Goal: Task Accomplishment & Management: Manage account settings

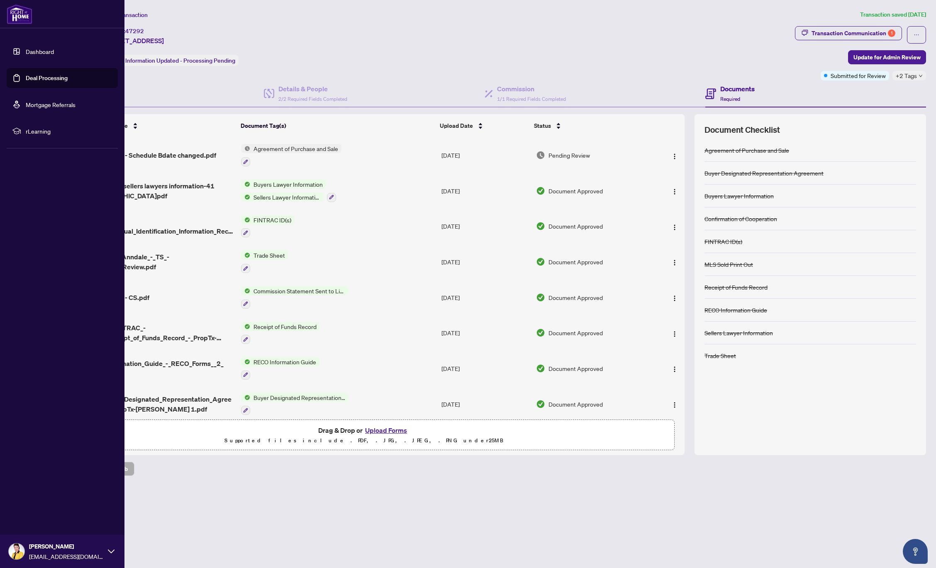
click at [44, 80] on link "Deal Processing" at bounding box center [47, 77] width 42 height 7
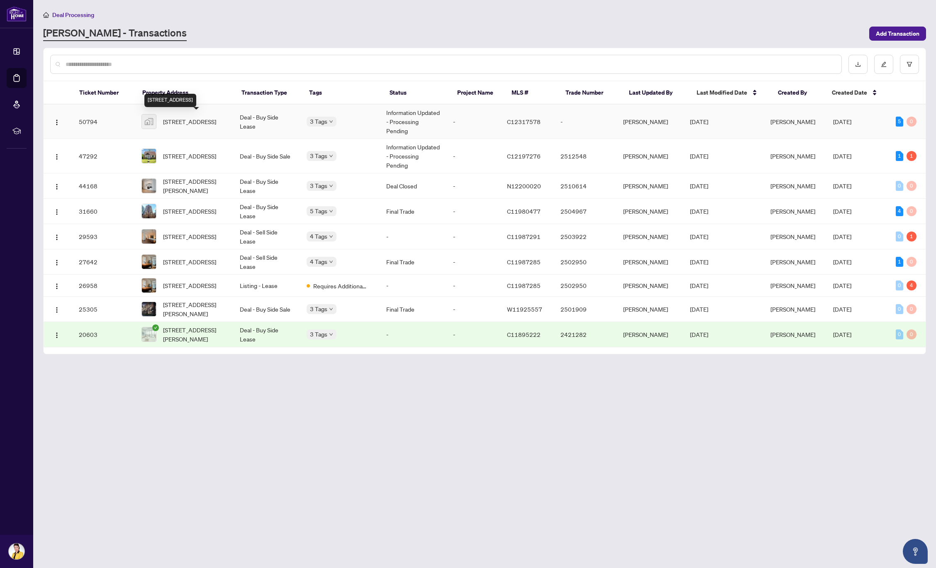
click at [189, 123] on span "[STREET_ADDRESS]" at bounding box center [189, 121] width 53 height 9
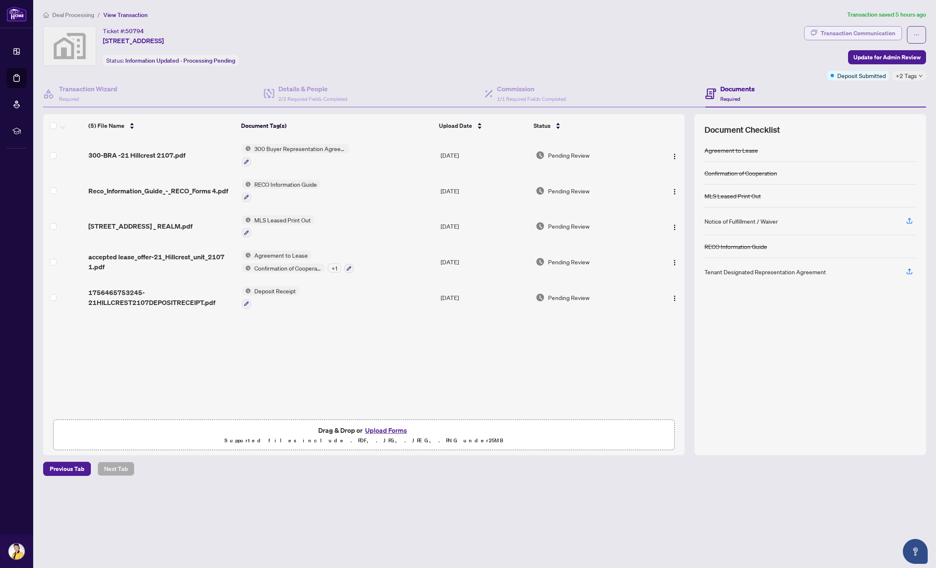
click at [850, 34] on div "Transaction Communication" at bounding box center [857, 33] width 75 height 13
type textarea "**********"
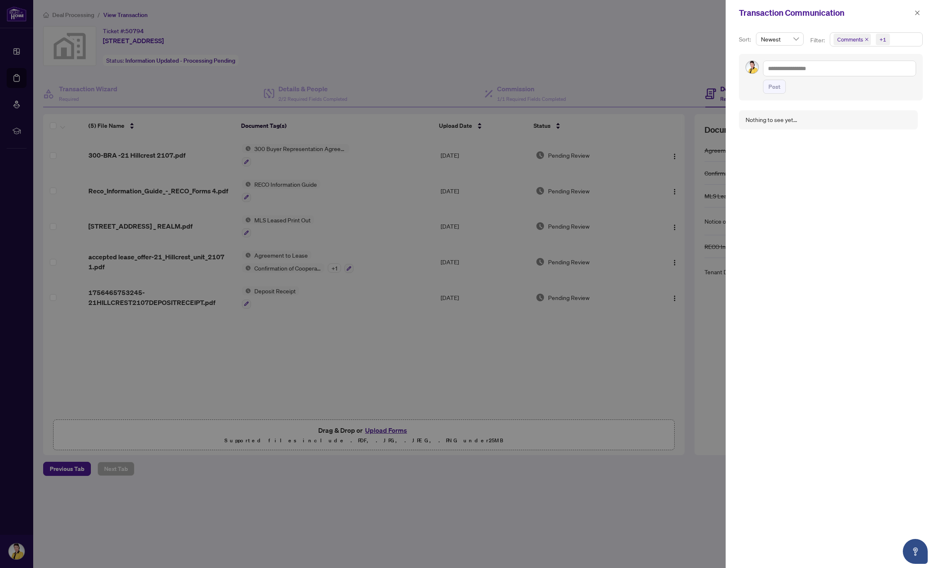
click at [20, 79] on div at bounding box center [468, 284] width 936 height 568
click at [17, 78] on div at bounding box center [468, 284] width 936 height 568
click at [919, 15] on icon "close" at bounding box center [917, 12] width 5 height 5
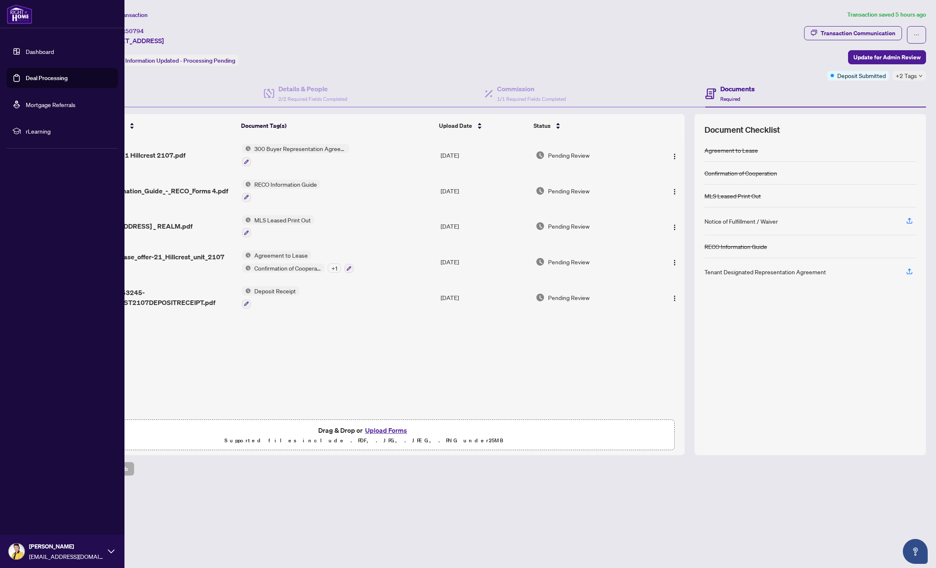
click at [44, 80] on link "Deal Processing" at bounding box center [47, 77] width 42 height 7
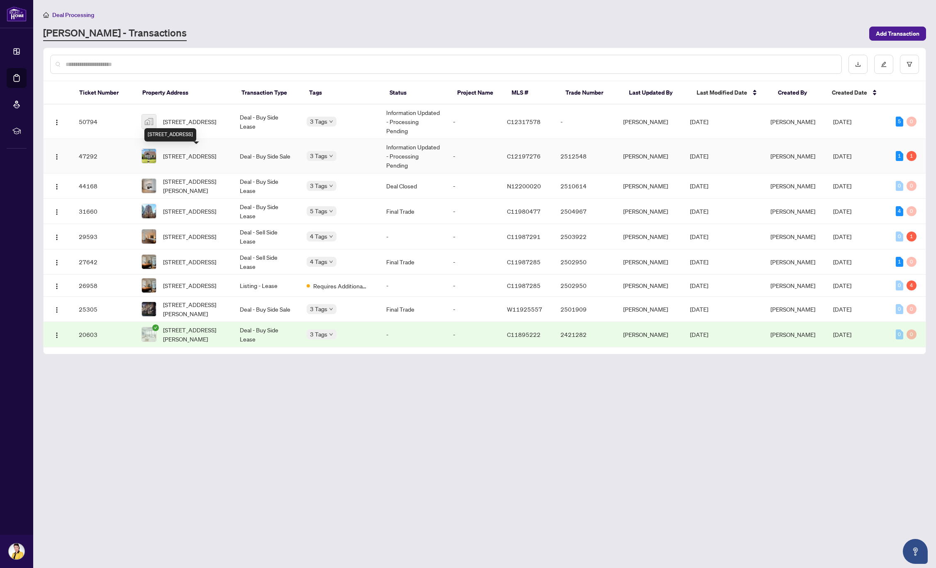
click at [185, 153] on span "[STREET_ADDRESS]" at bounding box center [189, 155] width 53 height 9
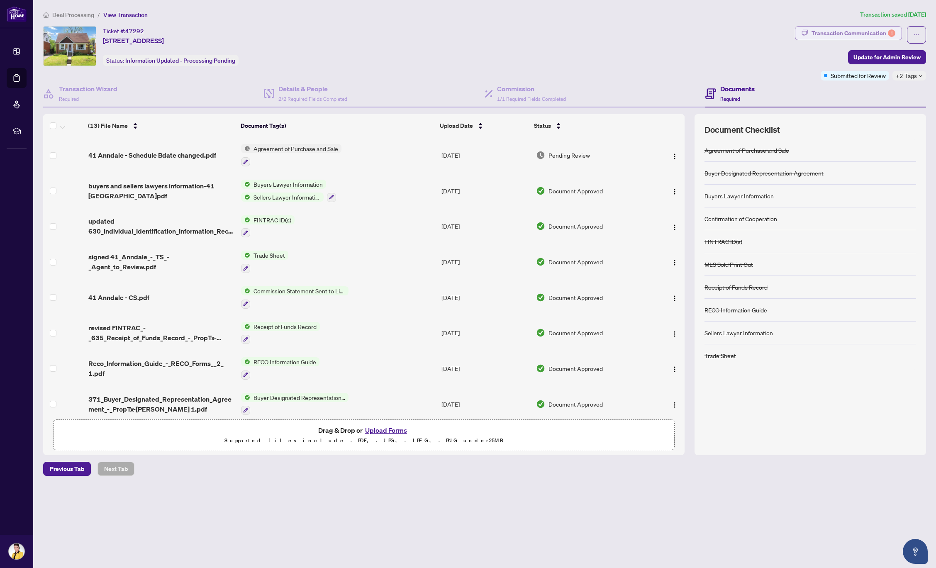
click at [829, 32] on div "Transaction Communication 1" at bounding box center [853, 33] width 84 height 13
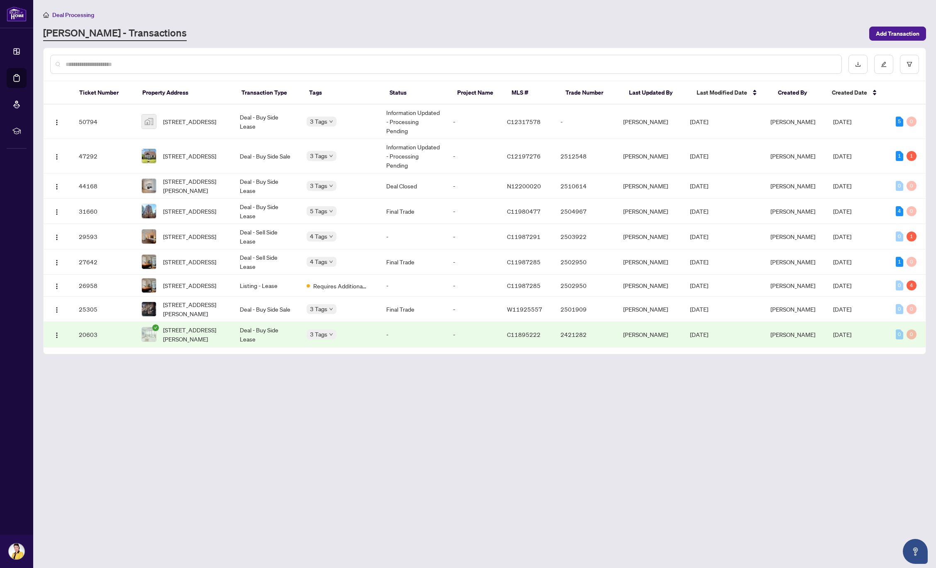
click at [333, 457] on main "Deal Processing [PERSON_NAME] - Transactions Add Transaction Ticket Number Prop…" at bounding box center [484, 284] width 902 height 568
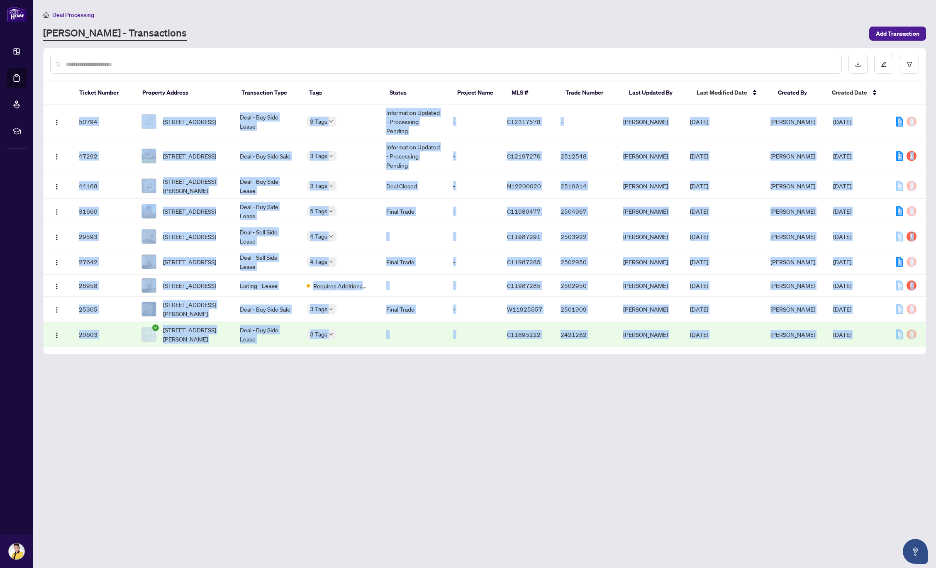
click at [333, 457] on main "Deal Processing [PERSON_NAME] - Transactions Add Transaction Ticket Number Prop…" at bounding box center [484, 284] width 902 height 568
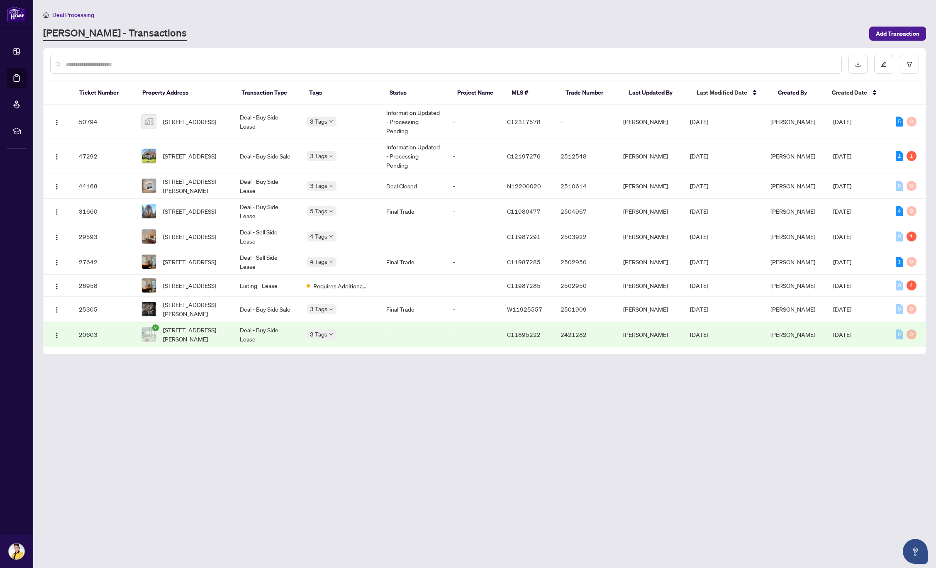
click at [333, 457] on main "Deal Processing [PERSON_NAME] - Transactions Add Transaction Ticket Number Prop…" at bounding box center [484, 284] width 902 height 568
